Goal: Register for event/course

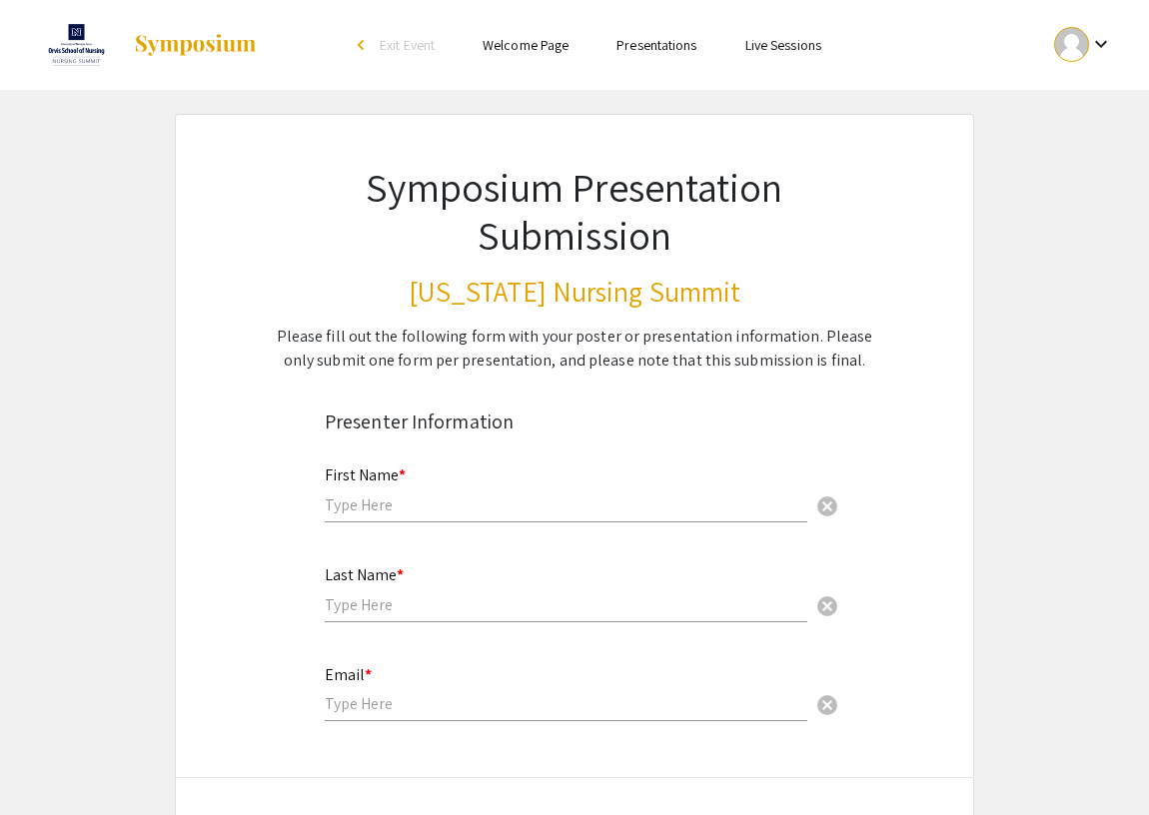
click at [178, 49] on img at bounding box center [195, 45] width 125 height 24
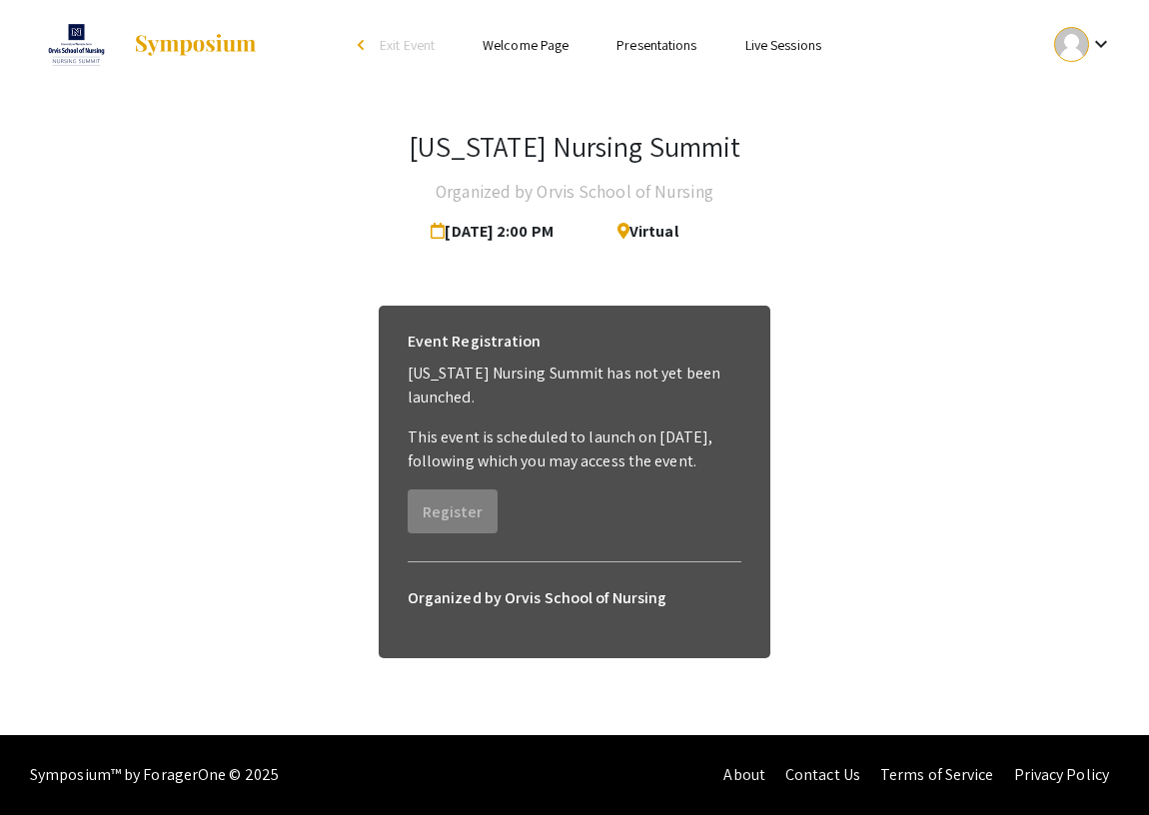
drag, startPoint x: 577, startPoint y: 226, endPoint x: 433, endPoint y: 220, distance: 145.0
click at [433, 220] on div "[DATE] 2:00 PM" at bounding box center [506, 232] width 151 height 40
copy span "[DATE] 2:00 PM"
click at [556, 251] on div "[US_STATE] Nursing Summit Organized by Orvis School of Nursing [DATE] 2:00 PM V…" at bounding box center [574, 404] width 1149 height 628
click at [529, 233] on span "[DATE] 2:00 PM" at bounding box center [496, 232] width 131 height 40
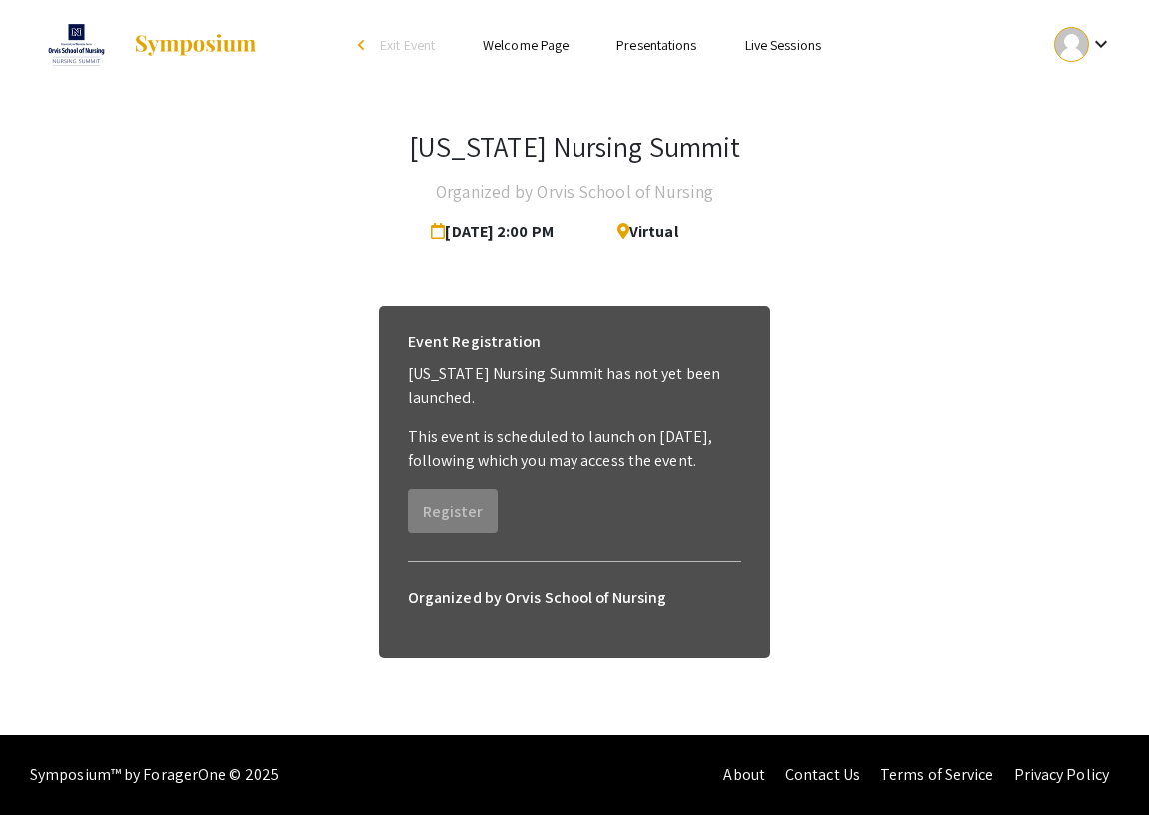
click at [453, 250] on span "[DATE] 2:00 PM" at bounding box center [496, 232] width 131 height 40
drag, startPoint x: 434, startPoint y: 146, endPoint x: 803, endPoint y: 145, distance: 369.7
click at [803, 146] on div "[US_STATE] Nursing Summit Organized by Orvis School of Nursing [DATE] 2:00 PM V…" at bounding box center [574, 191] width 1119 height 122
copy h3 "[US_STATE] Nursing Summit"
